Goal: Information Seeking & Learning: Learn about a topic

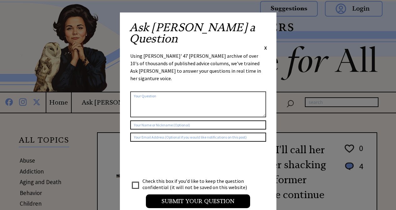
click at [267, 28] on div "Ask [PERSON_NAME] a Question X Using [PERSON_NAME]' 47 [PERSON_NAME] archive of…" at bounding box center [198, 118] width 156 height 211
click at [266, 45] on span "X" at bounding box center [265, 48] width 3 height 6
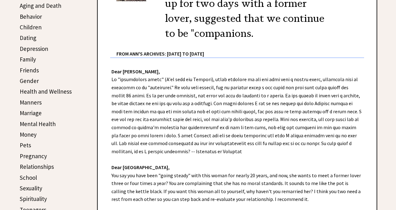
scroll to position [188, 0]
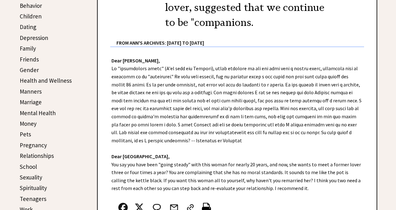
click at [37, 187] on link "Spirituality" at bounding box center [33, 189] width 27 height 8
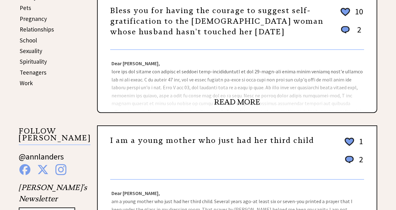
scroll to position [375, 0]
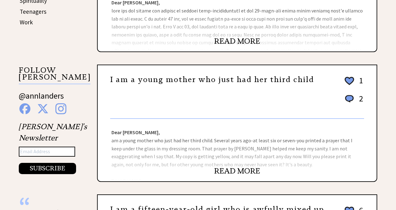
click at [249, 172] on link "READ MORE" at bounding box center [237, 171] width 46 height 9
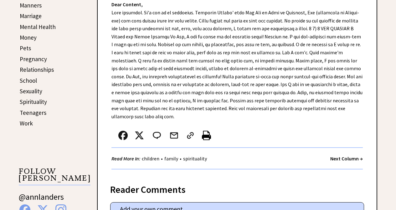
scroll to position [281, 0]
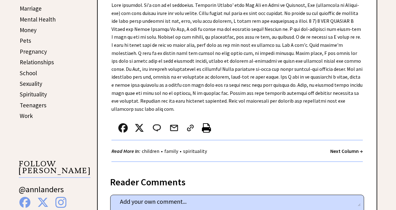
click at [37, 95] on link "Spirituality" at bounding box center [33, 95] width 27 height 8
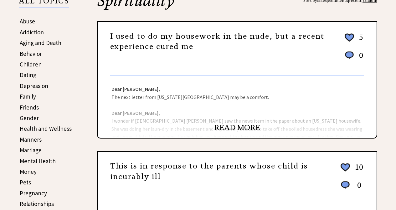
scroll to position [156, 0]
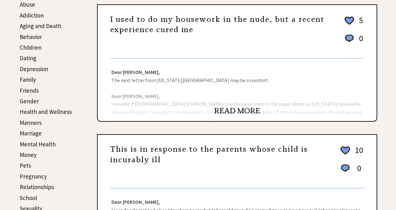
click at [246, 108] on link "READ MORE" at bounding box center [237, 110] width 46 height 9
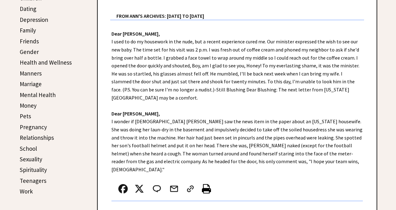
scroll to position [125, 0]
